Goal: Information Seeking & Learning: Learn about a topic

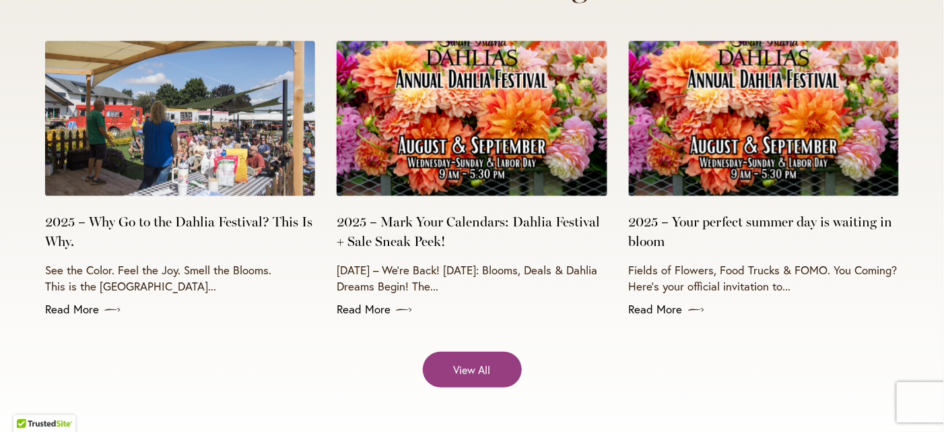
scroll to position [5455, 0]
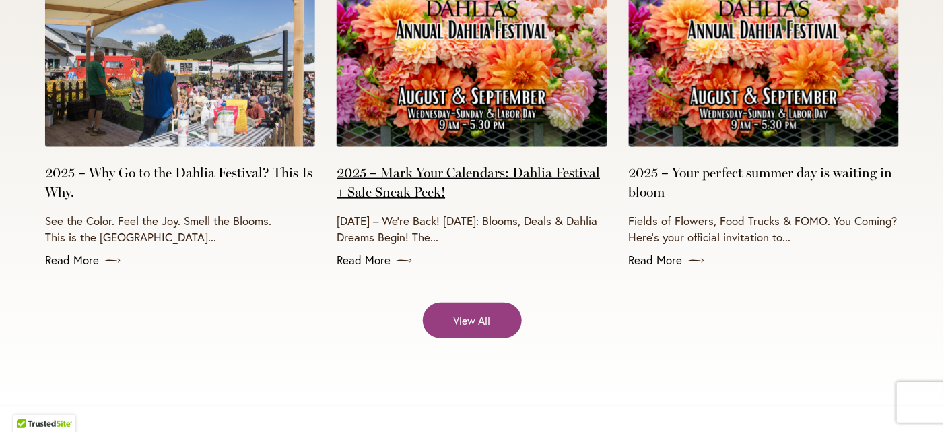
click at [441, 163] on link "2025 – Mark Your Calendars: Dahlia Festival + Sale Sneak Peek!" at bounding box center [472, 182] width 270 height 39
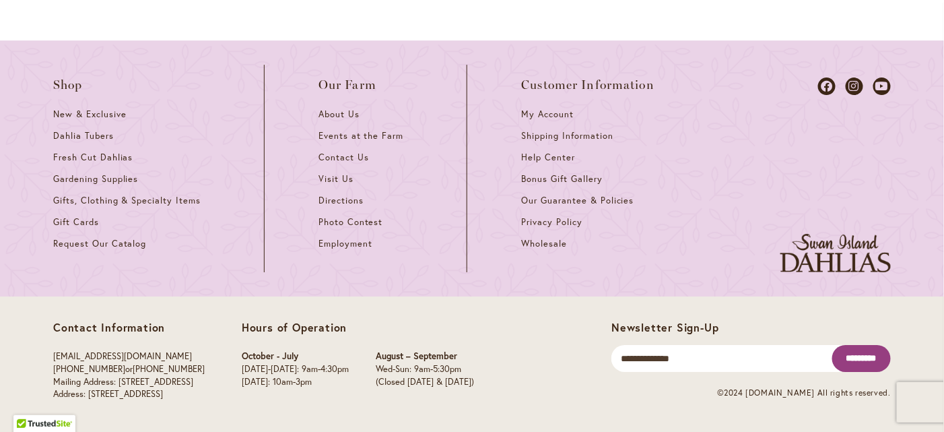
scroll to position [1683, 0]
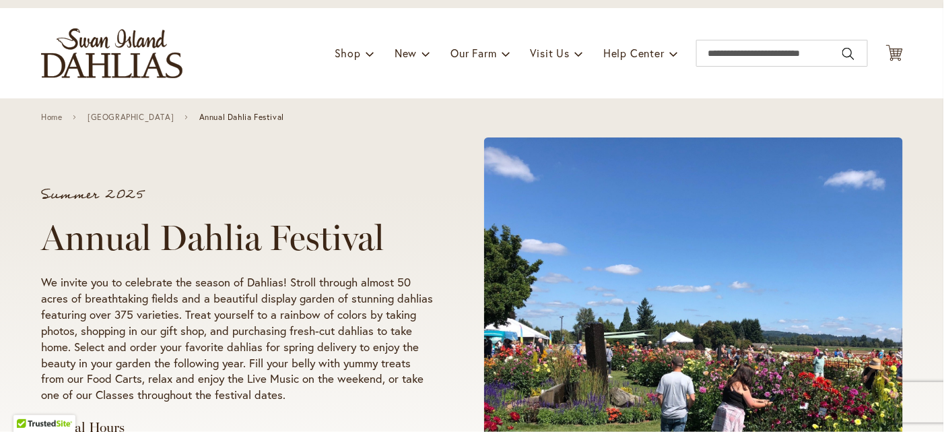
scroll to position [202, 0]
